Goal: Book appointment/travel/reservation

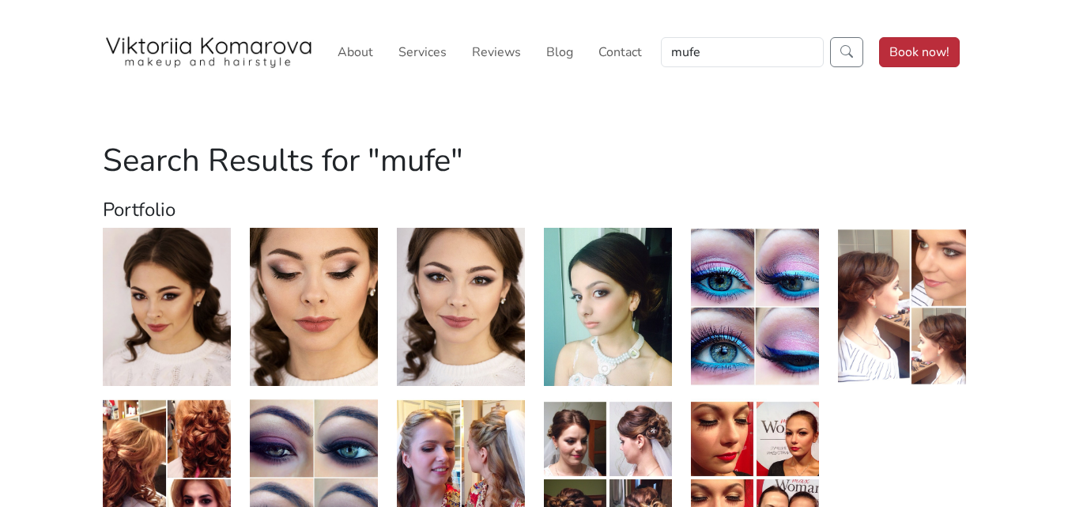
click at [914, 60] on link "Book now!" at bounding box center [919, 52] width 81 height 30
click at [433, 57] on link "Services" at bounding box center [422, 52] width 61 height 32
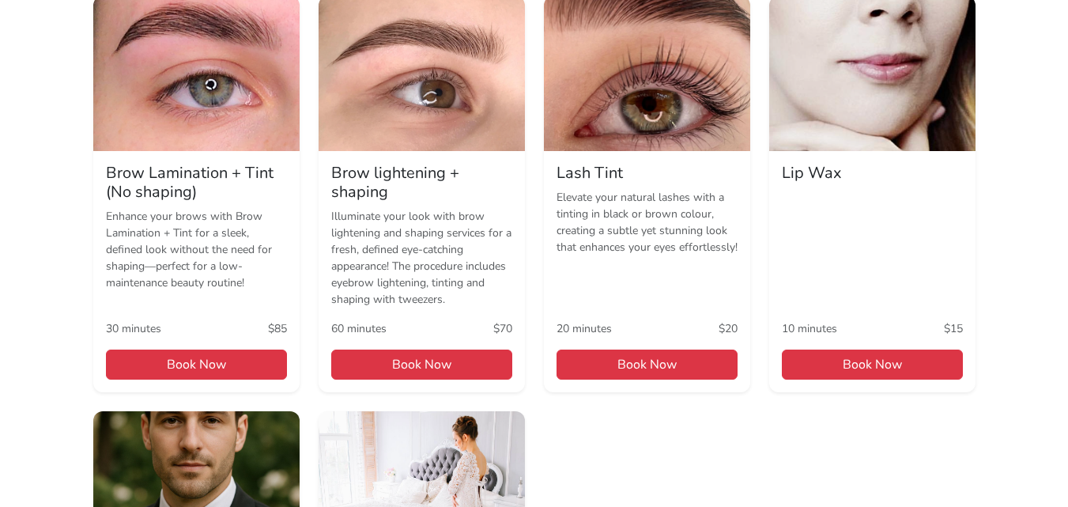
scroll to position [1026, 0]
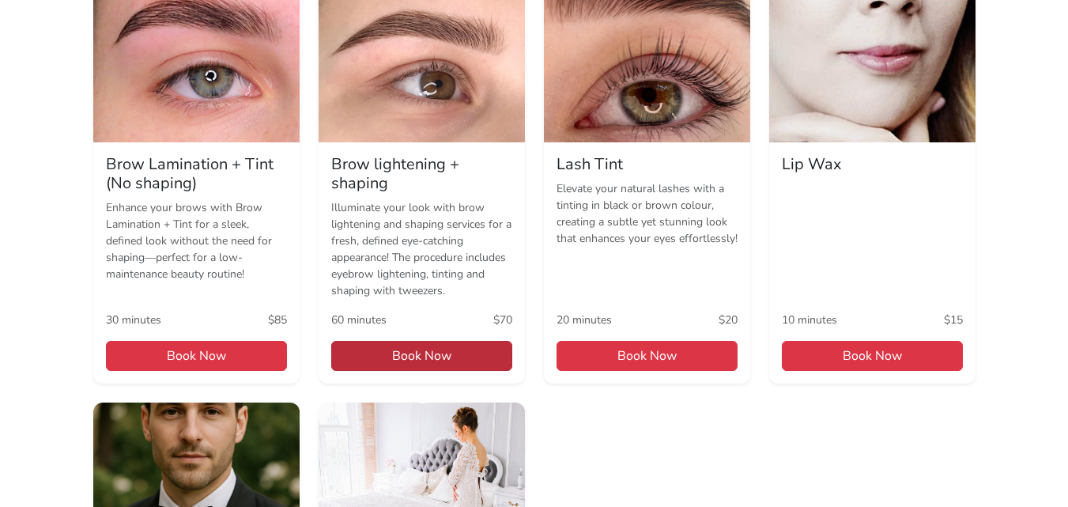
click at [378, 363] on span "Book Now" at bounding box center [421, 356] width 181 height 30
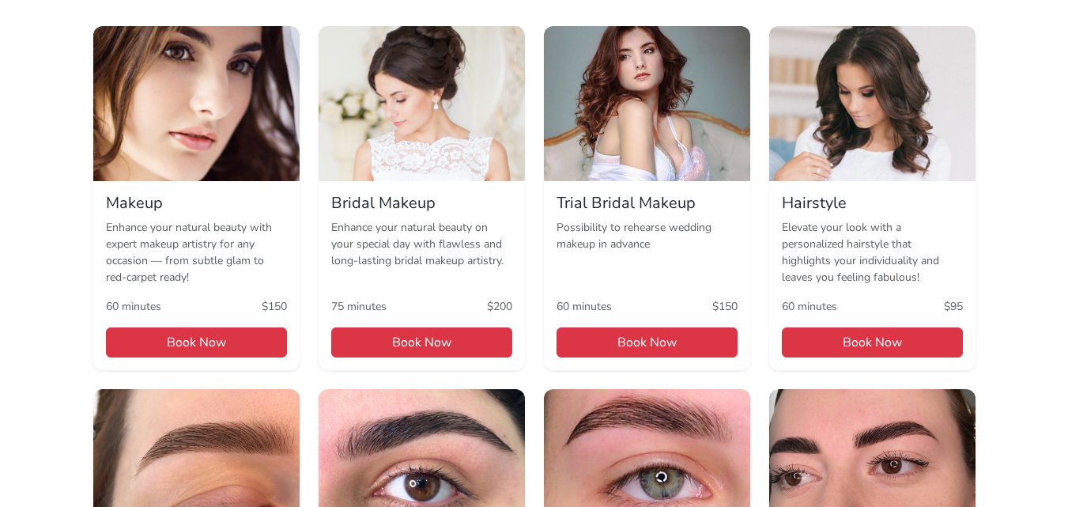
scroll to position [224, 0]
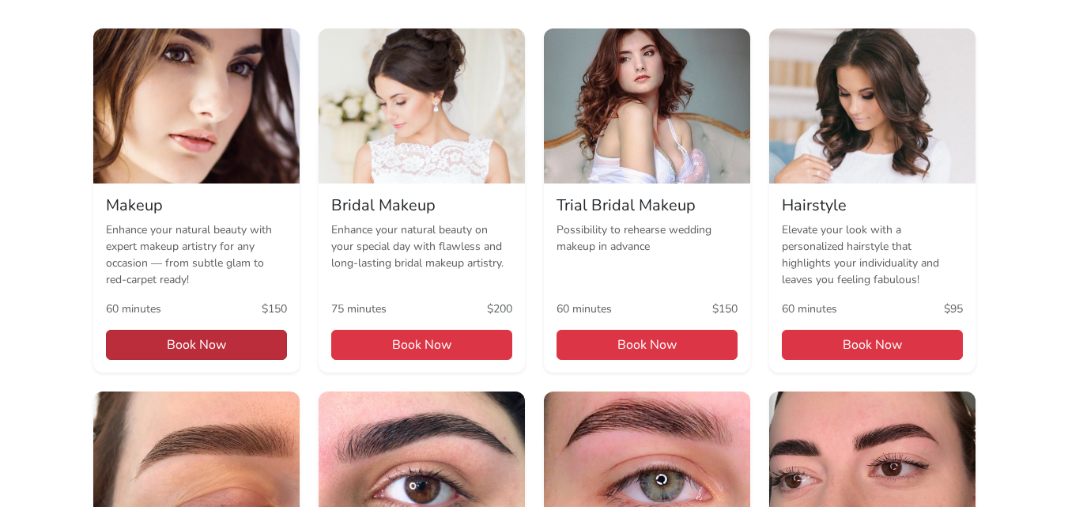
click at [258, 337] on span "Book Now" at bounding box center [196, 345] width 181 height 30
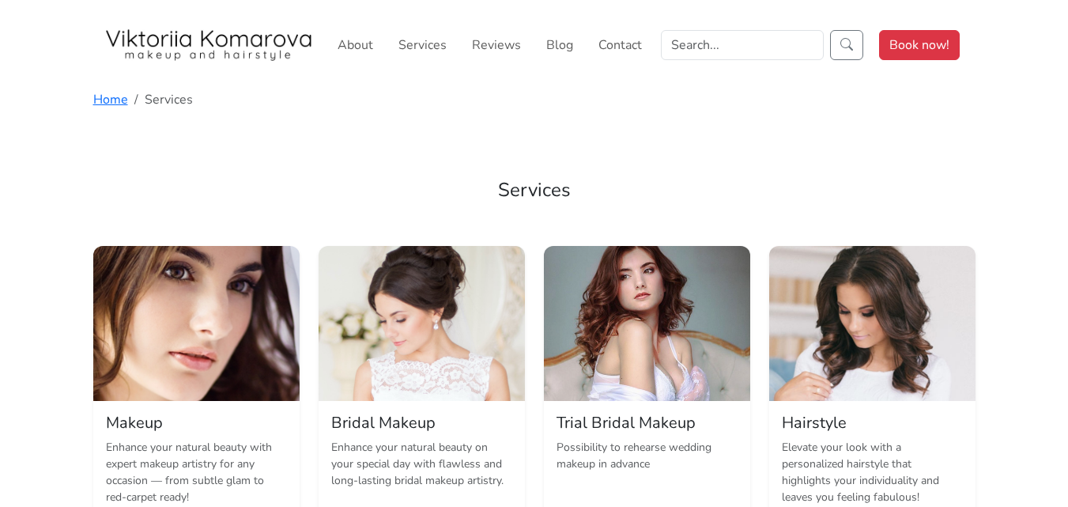
scroll to position [0, 0]
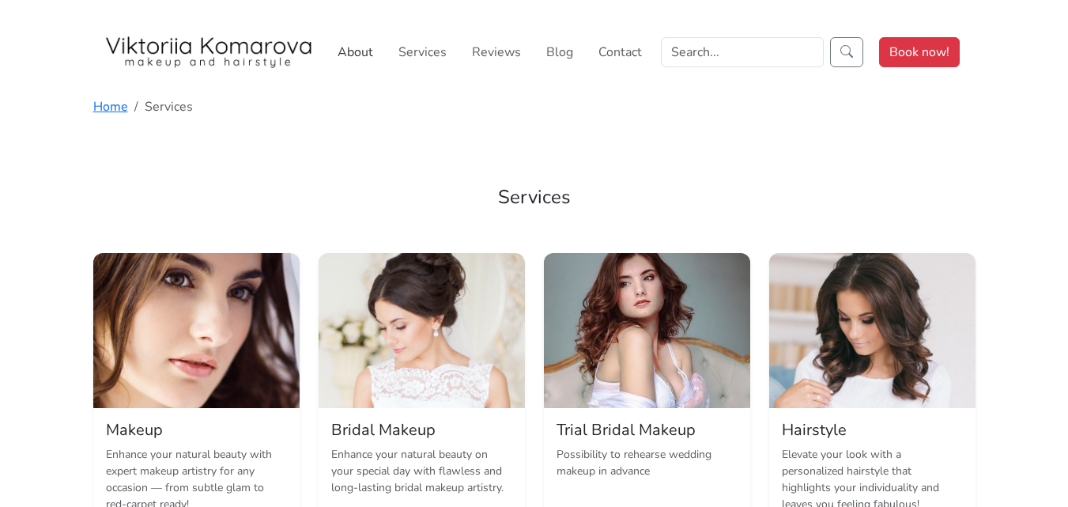
click at [360, 51] on link "About" at bounding box center [355, 52] width 48 height 32
